Goal: Check status: Check status

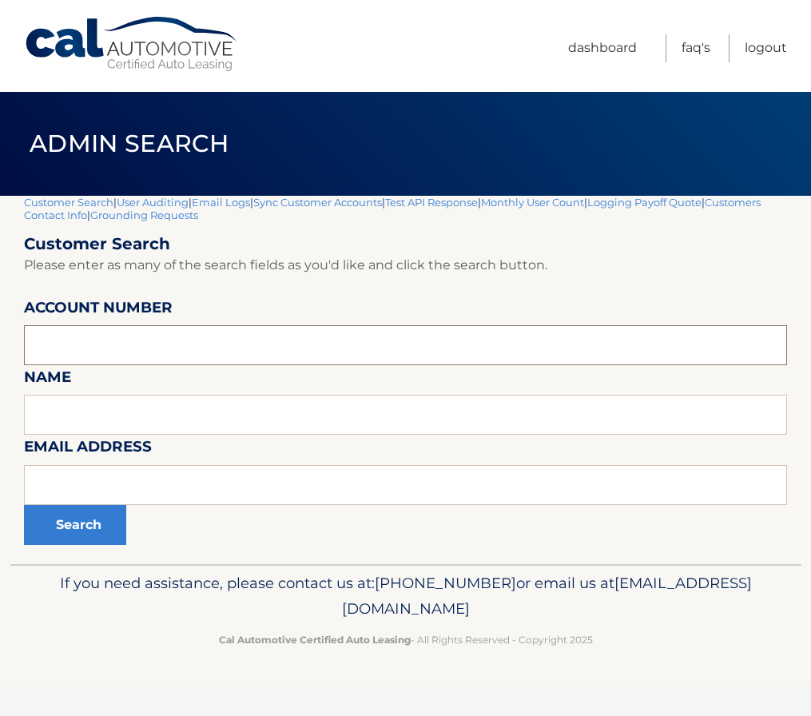
click at [97, 341] on input "text" at bounding box center [405, 345] width 763 height 40
paste input "44455905107"
type input "44455905107"
click at [89, 522] on button "Search" at bounding box center [75, 525] width 102 height 40
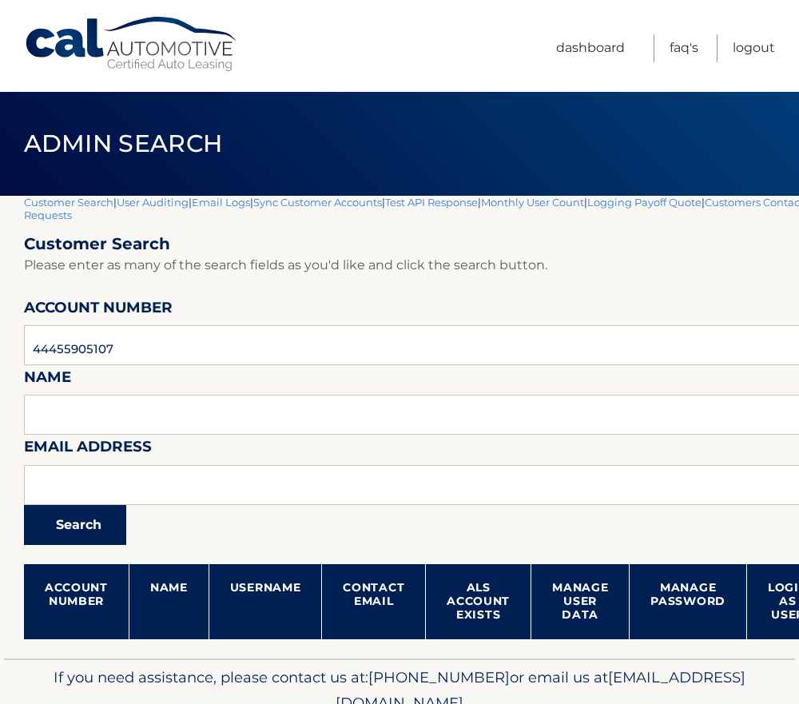
click at [69, 530] on button "Search" at bounding box center [75, 525] width 102 height 40
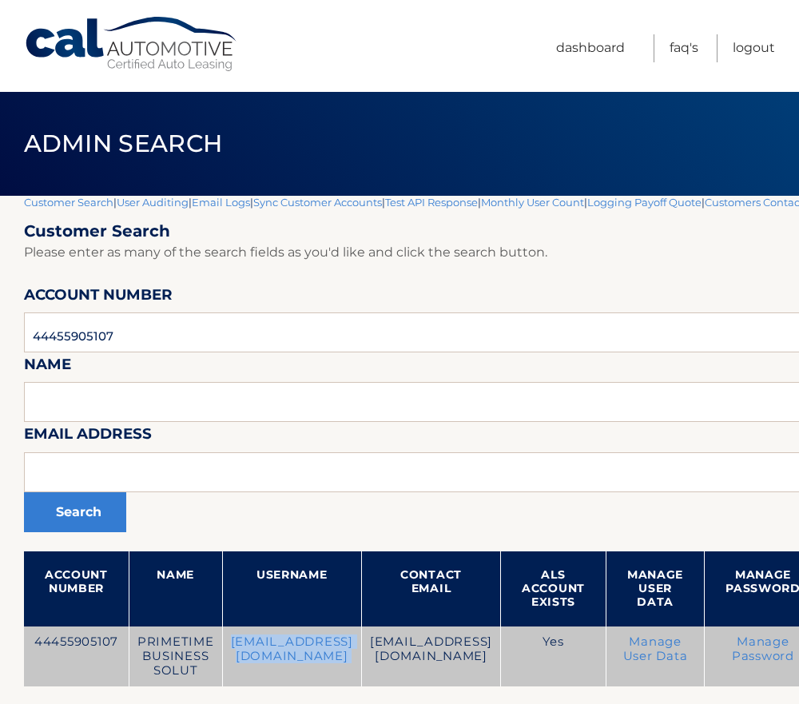
drag, startPoint x: 226, startPoint y: 645, endPoint x: 411, endPoint y: 652, distance: 185.4
click at [411, 652] on tr "44455905107 PRIMETIME BUSINESS SOLUT [EMAIL_ADDRESS][DOMAIN_NAME] [EMAIL_ADDRES…" at bounding box center [509, 656] width 970 height 60
drag, startPoint x: 411, startPoint y: 652, endPoint x: 402, endPoint y: 649, distance: 10.1
click at [361, 649] on td "jonaedawson1@gmail.com" at bounding box center [291, 656] width 139 height 60
click at [361, 645] on td "jonaedawson1@gmail.com" at bounding box center [291, 656] width 139 height 60
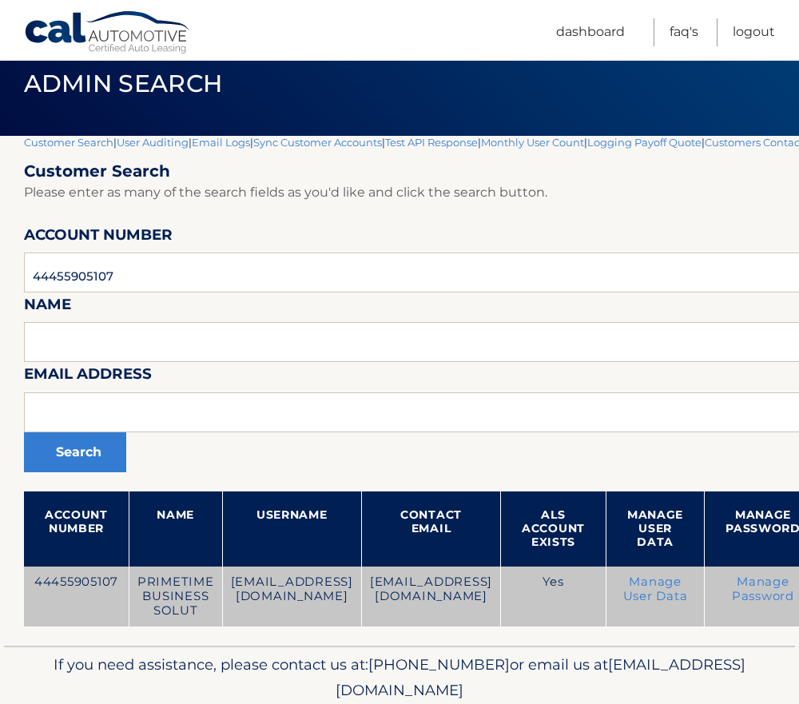
scroll to position [122, 0]
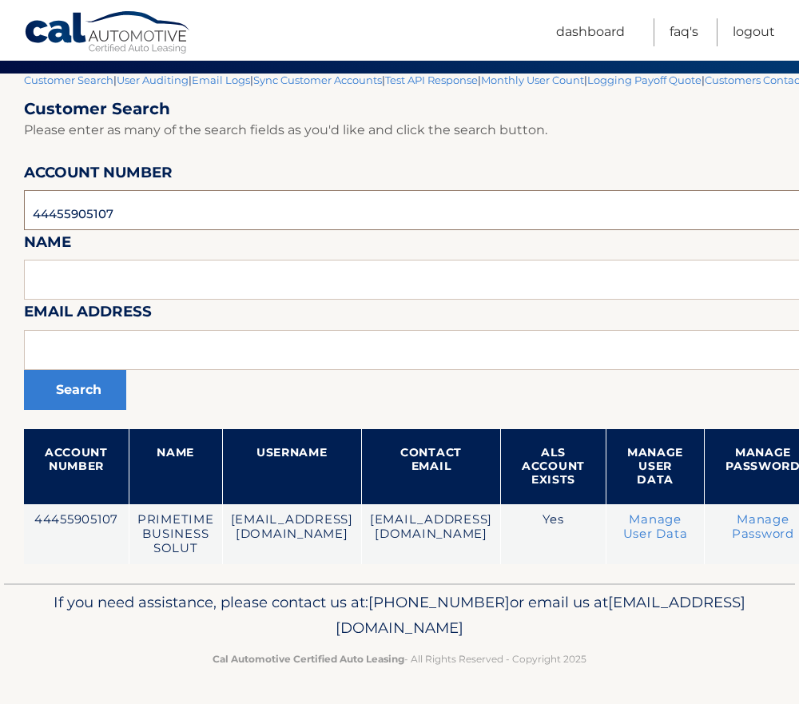
click at [128, 220] on input "44455905107" at bounding box center [509, 210] width 970 height 40
click at [79, 210] on input "44455905107" at bounding box center [509, 210] width 970 height 40
click at [61, 212] on input "44455905107" at bounding box center [509, 210] width 970 height 40
paste input "526918"
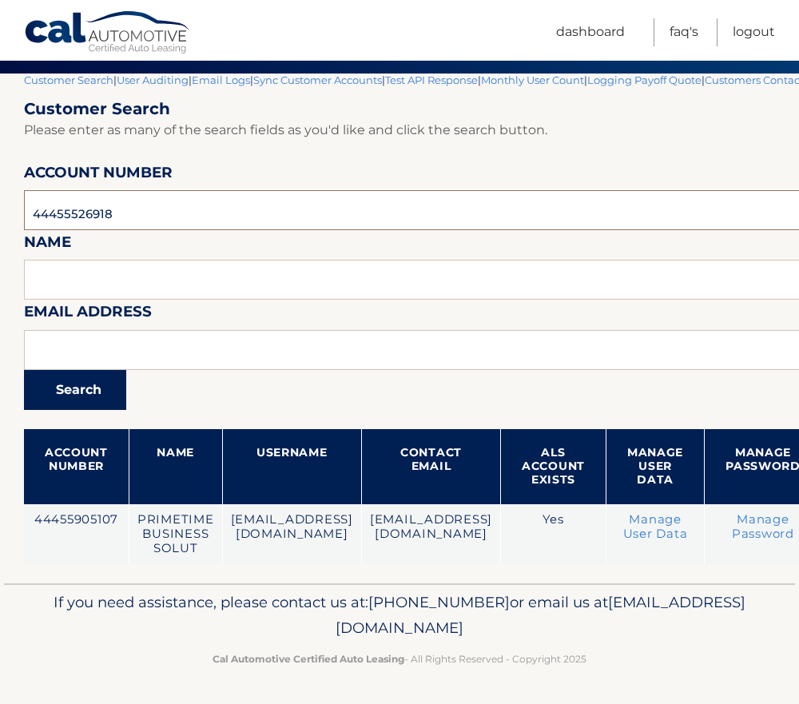
type input "44455526918"
click at [77, 391] on button "Search" at bounding box center [75, 390] width 102 height 40
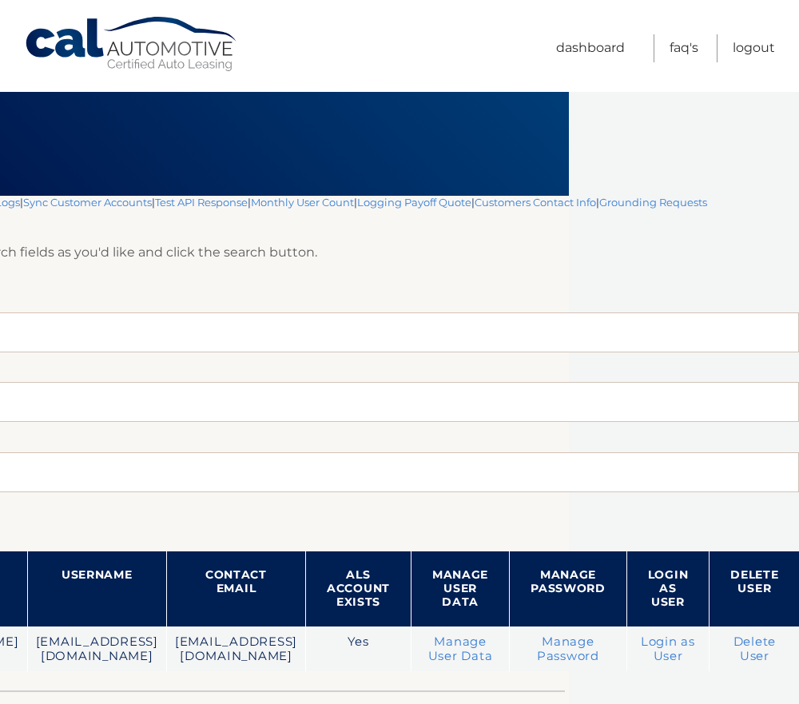
scroll to position [0, 324]
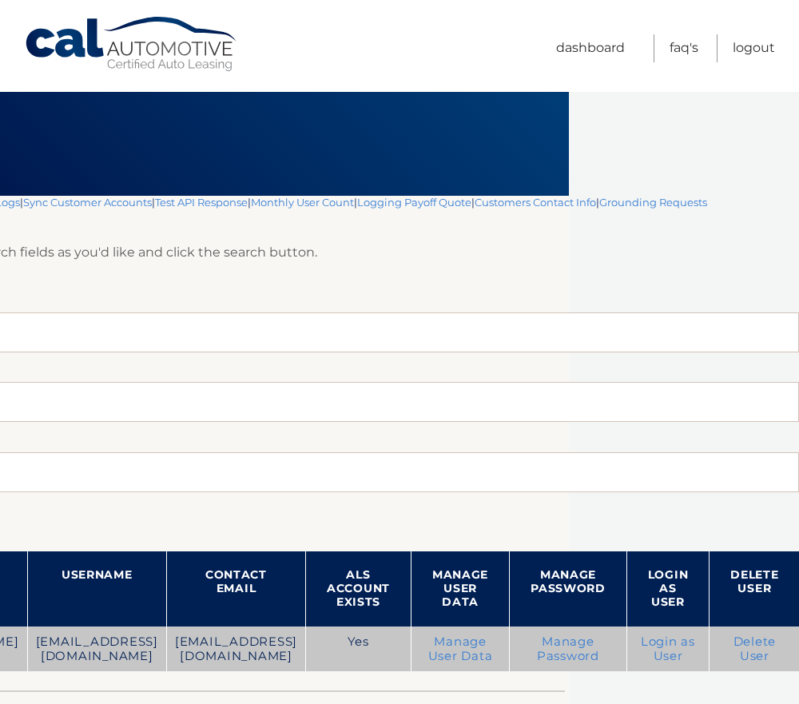
click at [666, 643] on link "Login as User" at bounding box center [668, 648] width 54 height 29
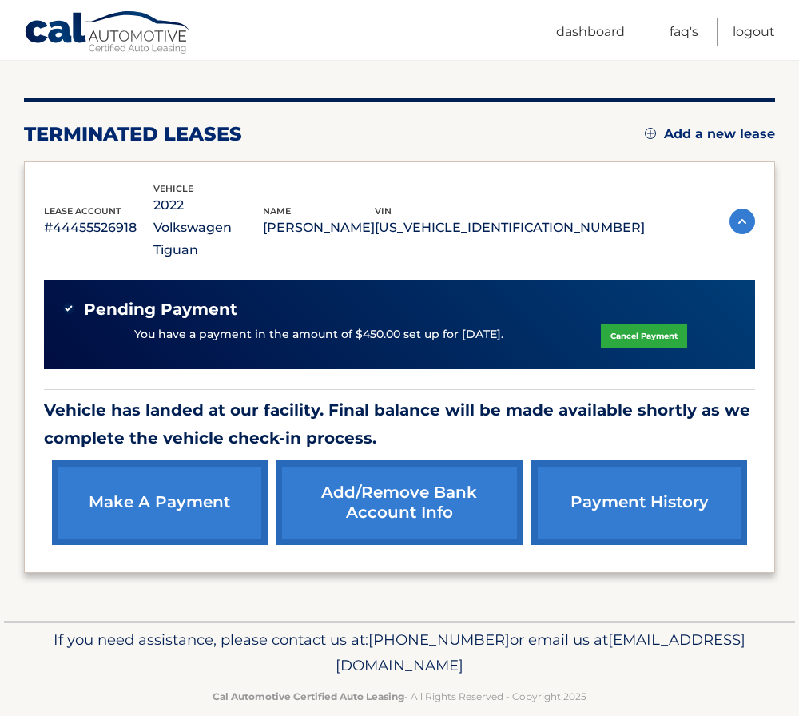
scroll to position [173, 0]
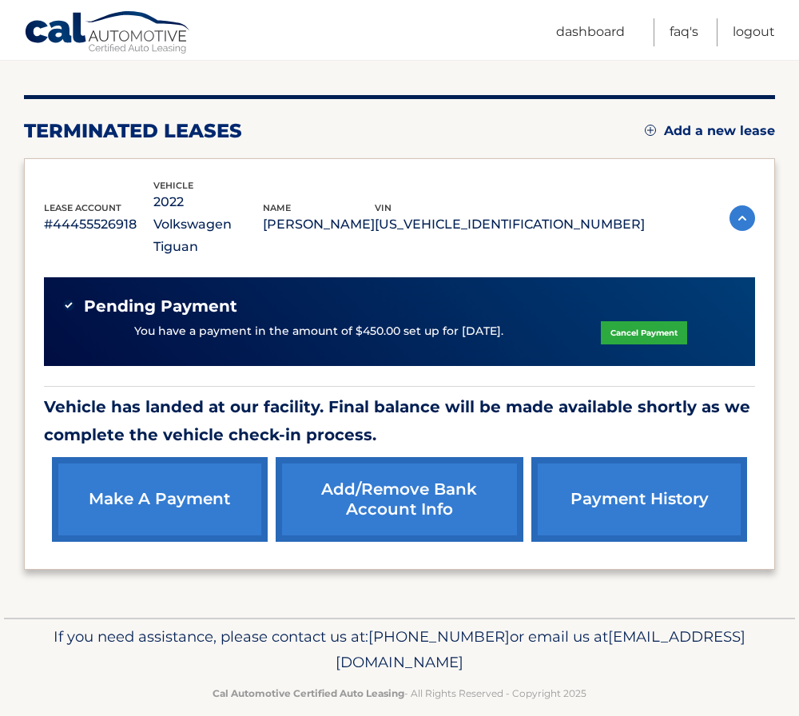
click at [638, 476] on link "payment history" at bounding box center [639, 499] width 216 height 85
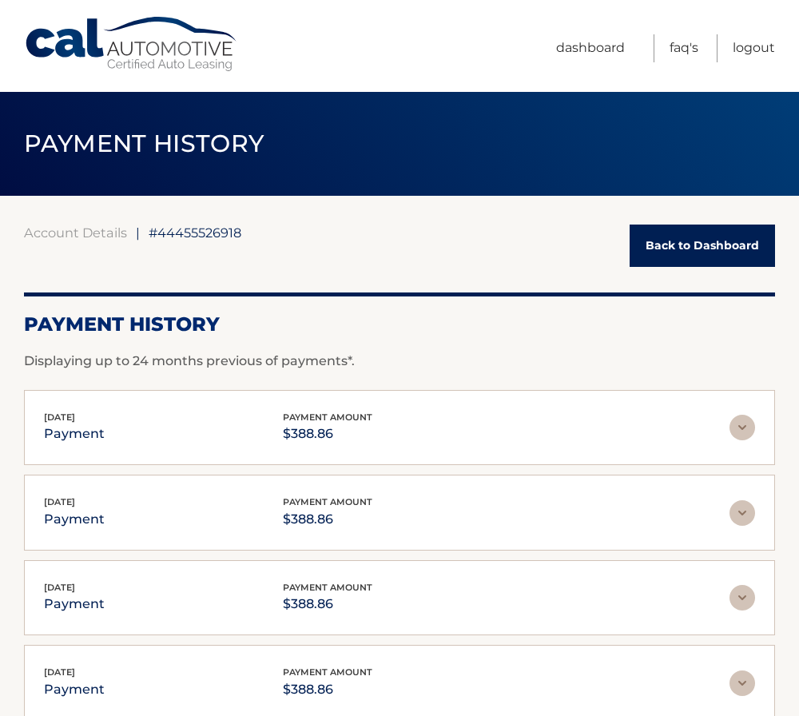
click at [697, 248] on link "Back to Dashboard" at bounding box center [701, 245] width 145 height 42
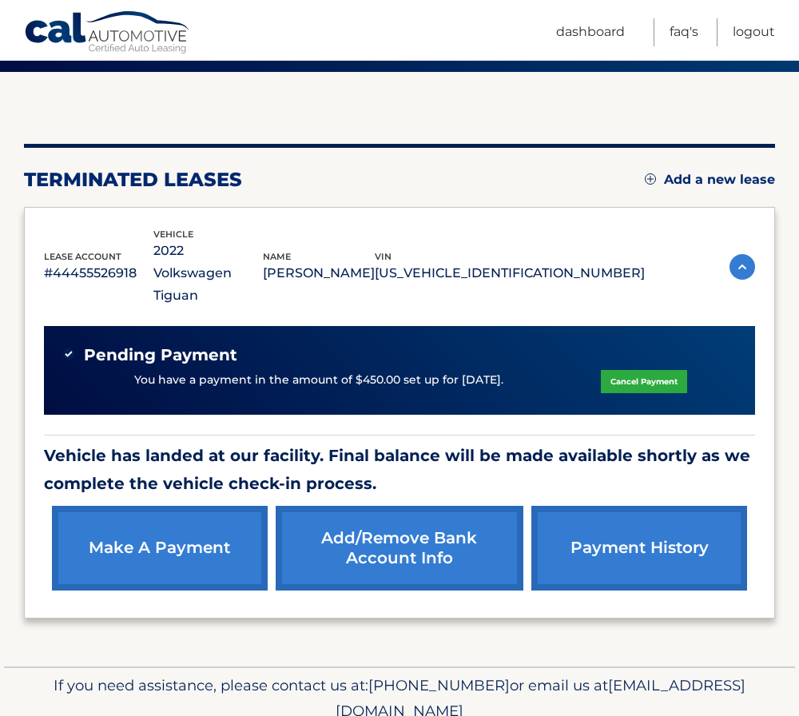
scroll to position [160, 0]
